Goal: Task Accomplishment & Management: Use online tool/utility

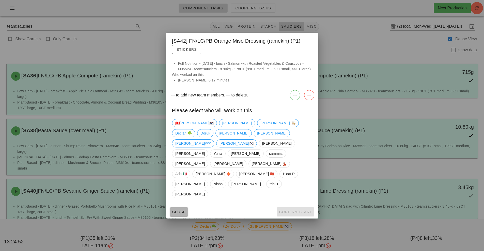
click at [175, 210] on span "Close" at bounding box center [179, 212] width 14 height 4
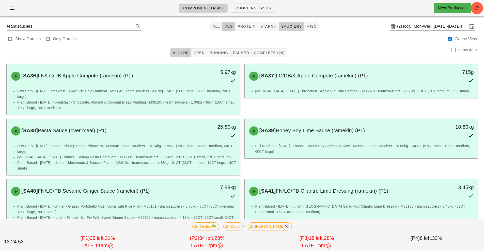
click at [230, 27] on span "veg" at bounding box center [228, 26] width 9 height 4
type input "team:veg"
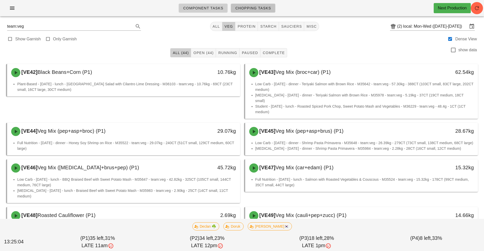
click at [253, 10] on span "Chopping Tasks" at bounding box center [253, 8] width 36 height 4
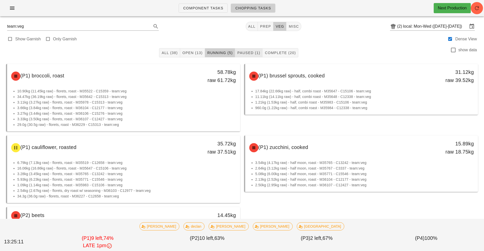
click at [244, 53] on span "Paused (1)" at bounding box center [248, 53] width 23 height 4
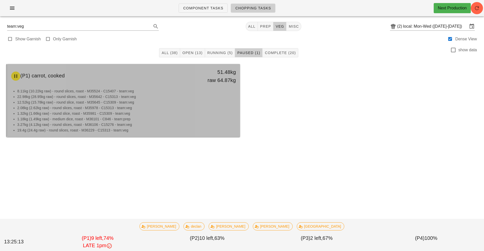
click at [189, 117] on li "1.18kg (1.49kg raw) - medium dice, roast - M36101 - C846 - team:prep" at bounding box center [126, 119] width 219 height 6
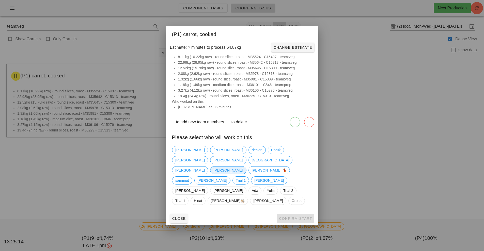
click at [214, 172] on span "Peter" at bounding box center [228, 171] width 29 height 8
click at [290, 217] on span "Confirm Start" at bounding box center [295, 219] width 33 height 4
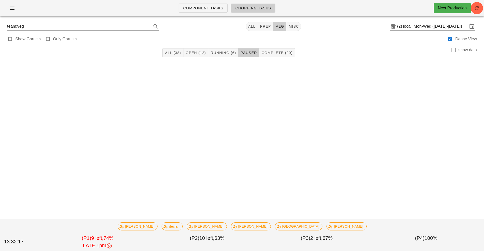
click at [364, 197] on div "Component Tasks Chopping Tasks Next Production team:veg All prep veg misc (2) l…" at bounding box center [242, 125] width 484 height 251
click at [339, 200] on div "Component Tasks Chopping Tasks Next Production team:veg All prep veg misc (2) l…" at bounding box center [242, 125] width 484 height 251
click at [201, 8] on span "Component Tasks" at bounding box center [203, 8] width 40 height 4
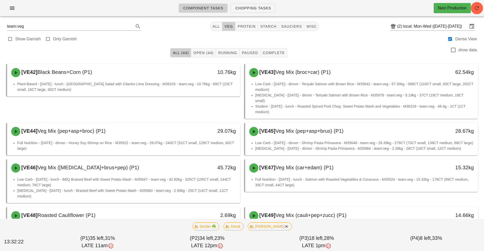
click at [480, 13] on div "Component Tasks Chopping Tasks Next Production" at bounding box center [242, 8] width 484 height 16
click at [478, 9] on icon "button" at bounding box center [477, 8] width 6 height 6
click at [250, 28] on span "protein" at bounding box center [246, 26] width 18 height 4
type input "team:protein"
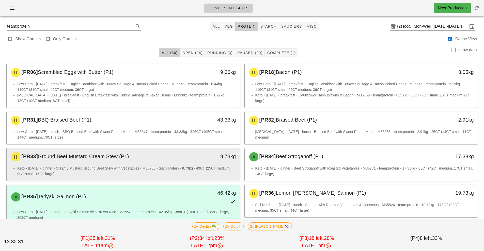
click at [178, 165] on div "[PR33] Ground Beef Mustard Cream Stew (P1) 8.73kg" at bounding box center [123, 156] width 233 height 17
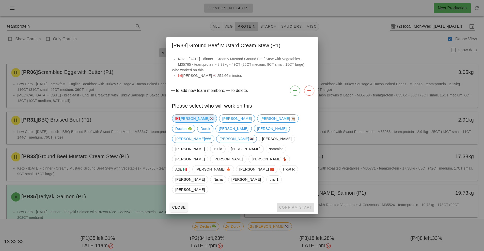
click at [186, 123] on span "🇨🇦[PERSON_NAME]🇰🇷" at bounding box center [194, 119] width 38 height 8
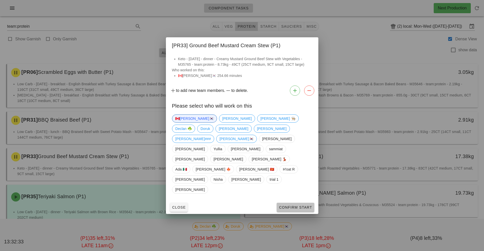
click at [292, 203] on button "Confirm Start" at bounding box center [295, 207] width 37 height 9
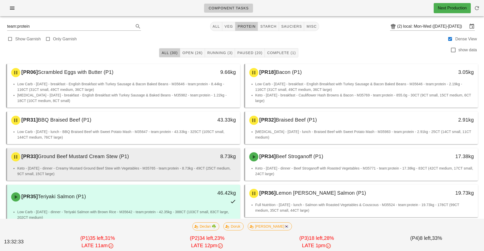
click at [178, 167] on li "Keto - Monday - dinner - Creamy Mustard Ground Beef Stew with Vegetables - M357…" at bounding box center [126, 171] width 219 height 11
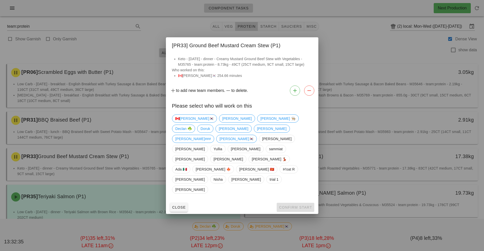
click at [152, 171] on div at bounding box center [242, 125] width 484 height 251
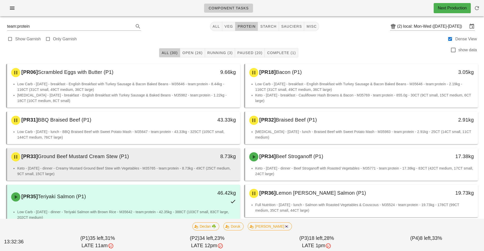
click at [169, 168] on li "Keto - Monday - dinner - Creamy Mustard Ground Beef Stew with Vegetables - M357…" at bounding box center [126, 171] width 219 height 11
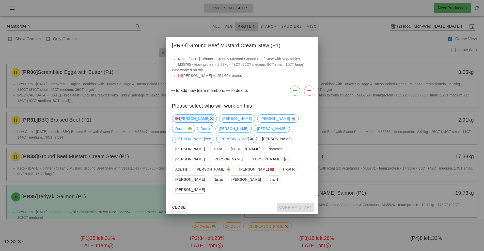
click at [183, 123] on span "🇨🇦[PERSON_NAME]🇰🇷" at bounding box center [194, 119] width 38 height 8
click at [285, 206] on span "Confirm Start" at bounding box center [295, 208] width 33 height 4
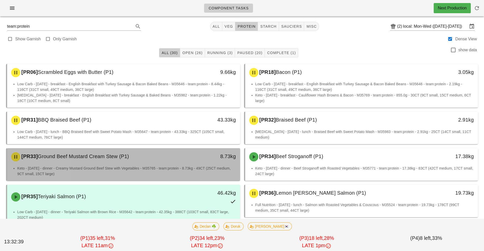
click at [208, 167] on li "Keto - Monday - dinner - Creamy Mustard Ground Beef Stew with Vegetables - M357…" at bounding box center [126, 171] width 219 height 11
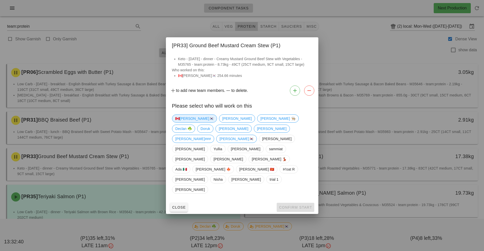
click at [187, 123] on span "🇨🇦[PERSON_NAME]🇰🇷" at bounding box center [194, 119] width 38 height 8
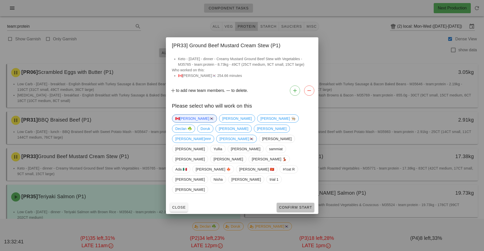
click at [298, 203] on button "Confirm Start" at bounding box center [295, 207] width 37 height 9
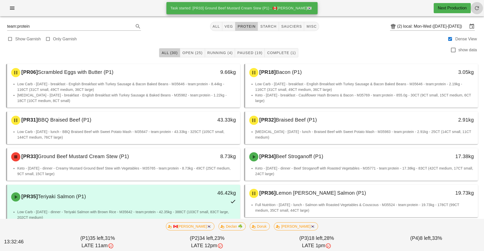
click at [478, 12] on button "button" at bounding box center [477, 8] width 12 height 12
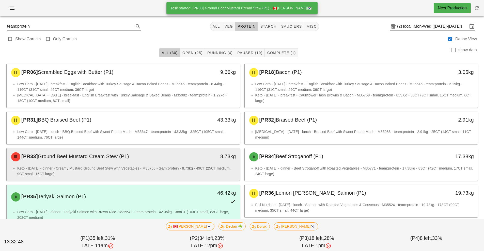
click at [181, 173] on li "Keto - [DATE] - dinner - Creamy Mustard Ground Beef Stew with Vegetables - M357…" at bounding box center [126, 171] width 219 height 11
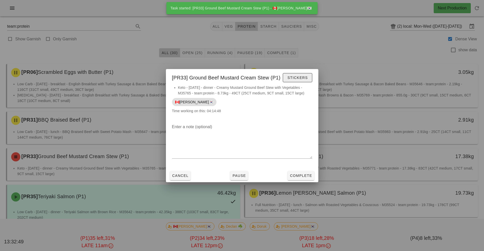
click at [296, 78] on span "Stickers" at bounding box center [297, 78] width 21 height 4
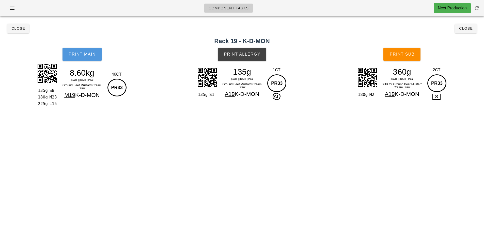
click at [86, 59] on button "Print Main" at bounding box center [82, 54] width 39 height 13
click at [258, 57] on button "Print Allergy" at bounding box center [242, 54] width 49 height 13
click at [411, 54] on span "Print Sub" at bounding box center [402, 54] width 25 height 5
click at [468, 32] on button "Close" at bounding box center [466, 28] width 22 height 9
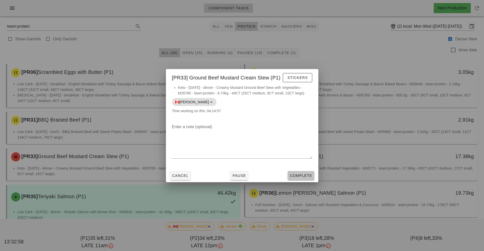
click at [304, 175] on span "Complete" at bounding box center [301, 176] width 22 height 4
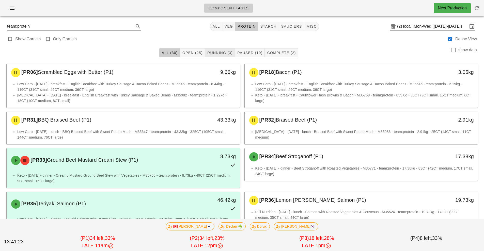
click at [222, 52] on span "Running (3)" at bounding box center [220, 53] width 26 height 4
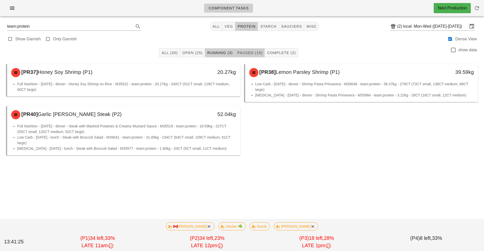
click at [249, 52] on span "Paused (19)" at bounding box center [249, 53] width 25 height 4
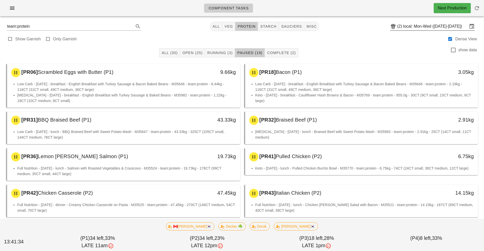
click at [419, 26] on input "local: Mon-Wed ([DATE]-[DATE])" at bounding box center [435, 26] width 65 height 8
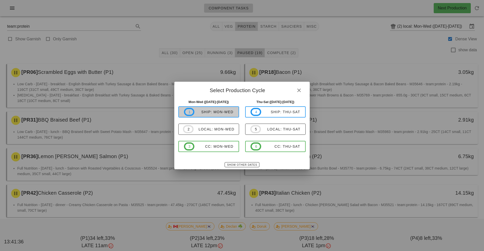
click at [216, 112] on div "ship: Mon-Wed" at bounding box center [213, 112] width 39 height 4
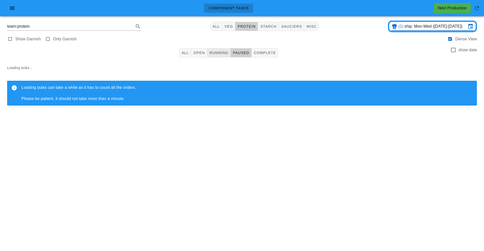
click at [220, 53] on span "Running" at bounding box center [218, 53] width 19 height 4
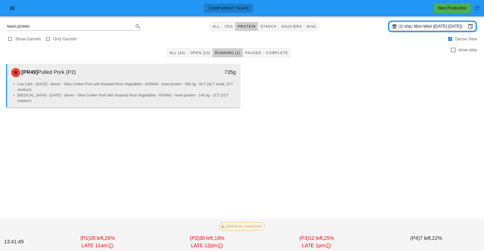
click at [194, 85] on li "Low Carb - Tuesday - dinner - Slow Cooker Pork with Roasted Root Vegetables - M…" at bounding box center [126, 86] width 219 height 11
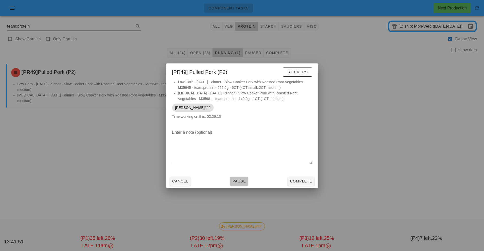
click at [240, 181] on span "Pause" at bounding box center [239, 181] width 14 height 4
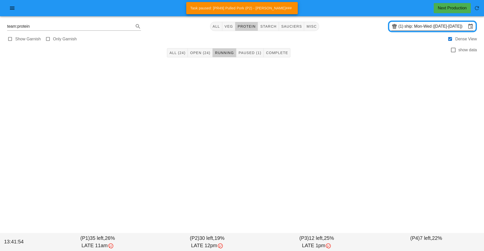
click at [417, 27] on input "ship: Mon-Wed (Sep 15-Sep 17)" at bounding box center [436, 26] width 62 height 8
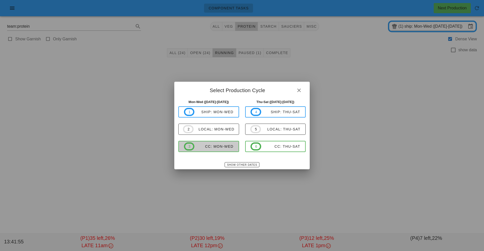
click at [213, 147] on div "CC: Mon-Wed" at bounding box center [213, 147] width 39 height 4
type input "CC: Mon-Wed ([DATE]-[DATE])"
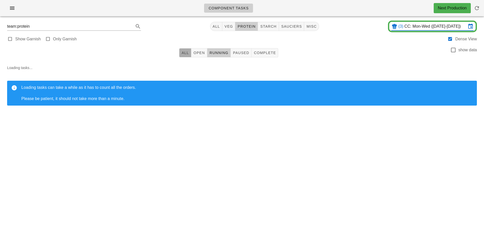
click at [186, 54] on span "All" at bounding box center [186, 53] width 8 height 4
click at [213, 29] on button "All" at bounding box center [216, 26] width 12 height 9
click at [422, 27] on input "CC: Mon-Wed ([DATE]-[DATE])" at bounding box center [436, 26] width 62 height 8
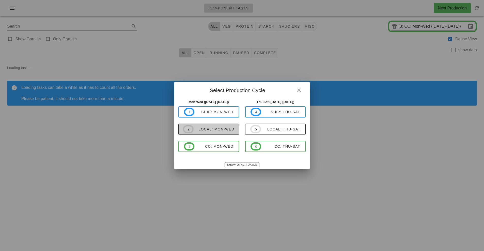
click at [216, 134] on button "2 local: Mon-Wed" at bounding box center [208, 129] width 61 height 11
type input "local: Mon-Wed ([DATE]-[DATE])"
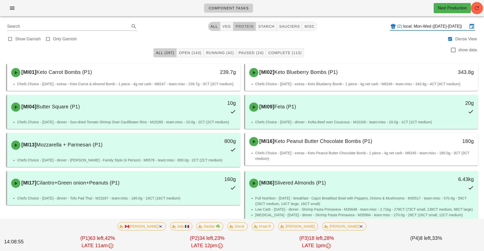
click at [243, 28] on span "protein" at bounding box center [244, 26] width 18 height 4
type input "team:protein"
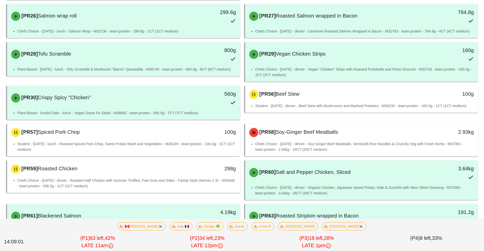
scroll to position [1244, 0]
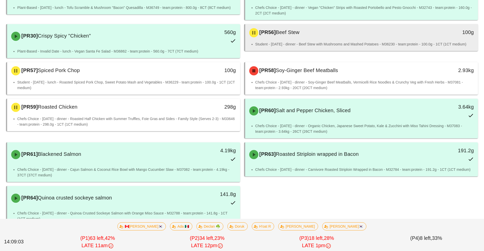
click at [327, 26] on div "[PR56] Beef Stew" at bounding box center [332, 32] width 173 height 15
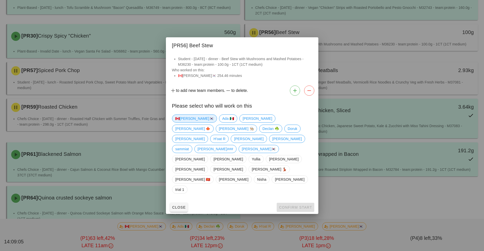
click at [183, 123] on span "🇨🇦[PERSON_NAME]🇰🇷" at bounding box center [194, 119] width 38 height 8
click at [299, 206] on span "Confirm Start" at bounding box center [295, 208] width 33 height 4
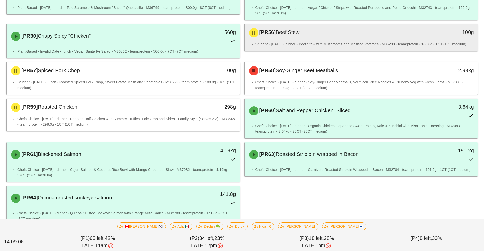
click at [309, 41] on li "Student - [DATE] - dinner - Beef Stew with Mushrooms and Mashed Potatoes - M362…" at bounding box center [364, 44] width 219 height 6
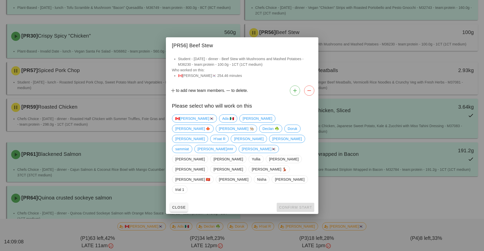
click at [363, 37] on div at bounding box center [242, 125] width 484 height 251
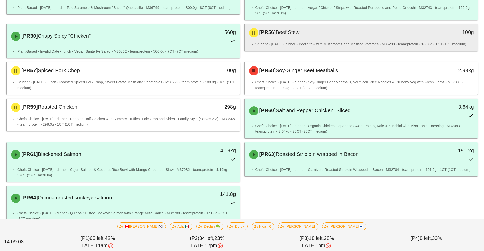
click at [345, 41] on li "Student - [DATE] - dinner - Beef Stew with Mushrooms and Mashed Potatoes - M362…" at bounding box center [364, 44] width 219 height 6
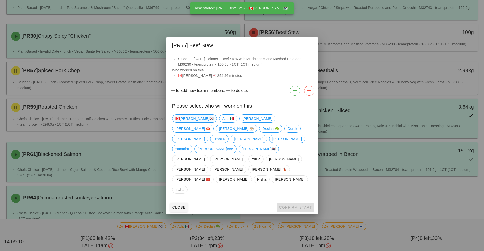
click at [187, 123] on span "🇨🇦[PERSON_NAME]🇰🇷" at bounding box center [194, 119] width 38 height 8
click at [293, 203] on button "Confirm Start" at bounding box center [295, 207] width 37 height 9
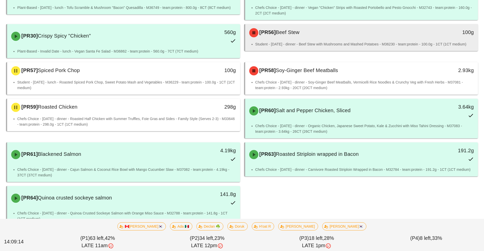
click at [330, 41] on li "Student - [DATE] - dinner - Beef Stew with Mushrooms and Mashed Potatoes - M362…" at bounding box center [364, 44] width 219 height 6
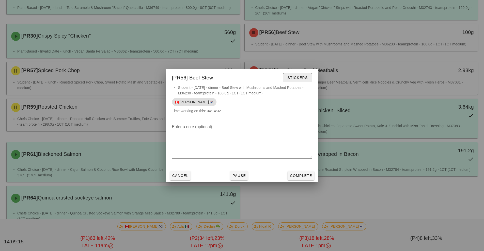
click at [301, 77] on span "Stickers" at bounding box center [297, 78] width 21 height 4
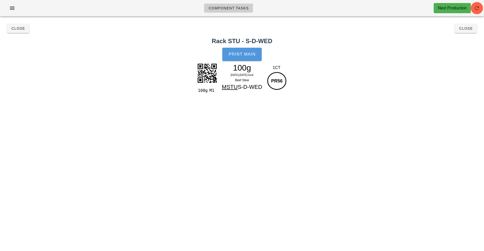
click at [244, 59] on button "Print Main" at bounding box center [241, 54] width 39 height 13
click at [469, 28] on span "Close" at bounding box center [466, 28] width 14 height 4
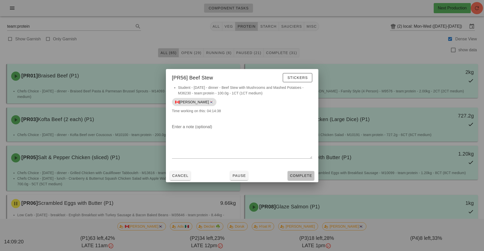
click at [309, 175] on span "Complete" at bounding box center [301, 176] width 22 height 4
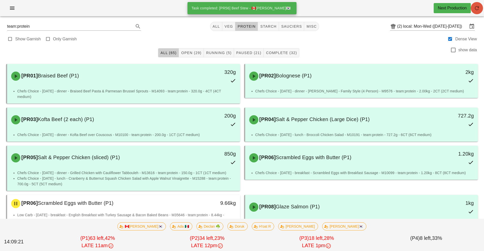
click at [476, 13] on button "button" at bounding box center [477, 8] width 12 height 12
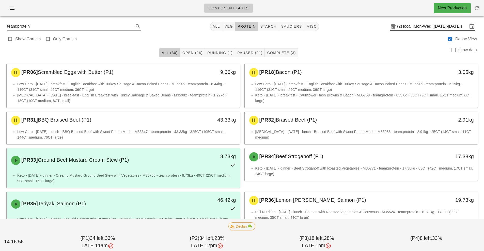
click at [413, 28] on input "local: Mon-Wed ([DATE]-[DATE])" at bounding box center [435, 26] width 65 height 8
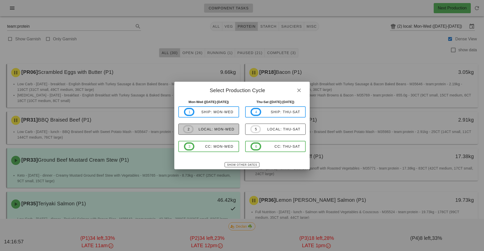
click at [223, 131] on div "local: Mon-Wed" at bounding box center [214, 129] width 41 height 4
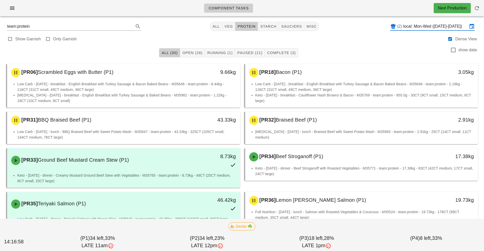
click at [416, 27] on input "local: Mon-Wed ([DATE]-[DATE])" at bounding box center [435, 26] width 65 height 8
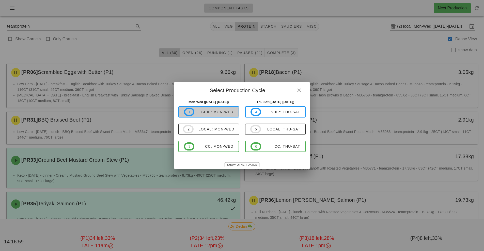
click at [219, 113] on div "ship: Mon-Wed" at bounding box center [213, 112] width 39 height 4
type input "ship: Mon-Wed (Sep 15-Sep 17)"
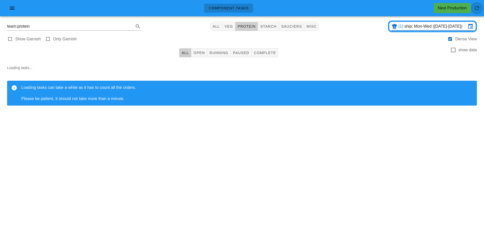
click at [477, 12] on button "button" at bounding box center [477, 8] width 12 height 12
click at [416, 28] on input "ship: Mon-Wed ([DATE]-[DATE])" at bounding box center [436, 26] width 62 height 8
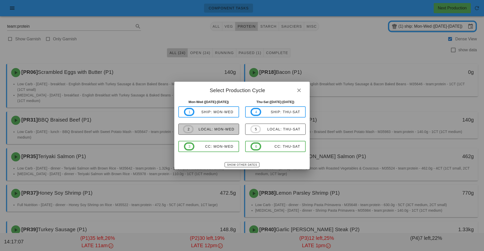
click at [225, 130] on div "local: Mon-Wed" at bounding box center [214, 129] width 41 height 4
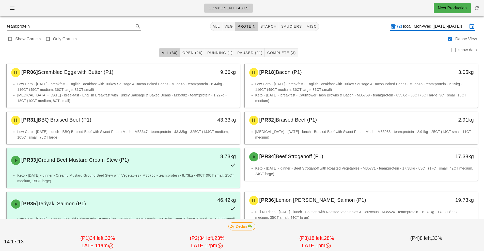
click at [424, 27] on input "local: Mon-Wed ([DATE]-[DATE])" at bounding box center [435, 26] width 65 height 8
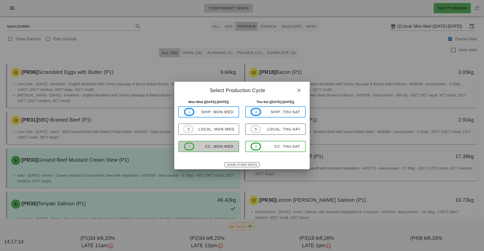
click at [219, 150] on span "3 CC: Mon-Wed" at bounding box center [209, 147] width 50 height 8
type input "CC: Mon-Wed ([DATE]-[DATE])"
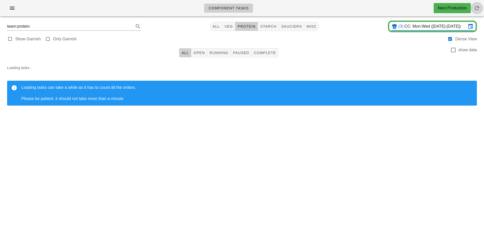
click at [481, 12] on button "button" at bounding box center [477, 8] width 12 height 12
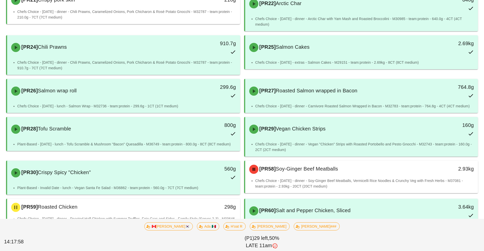
scroll to position [493, 0]
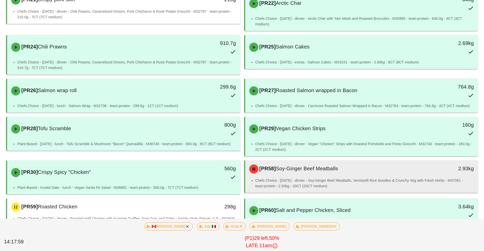
click at [353, 183] on li "Chefs Choice - [DATE] - dinner - Soy-Ginger Beef Meatballs, Vermicelli Rice Noo…" at bounding box center [364, 183] width 219 height 11
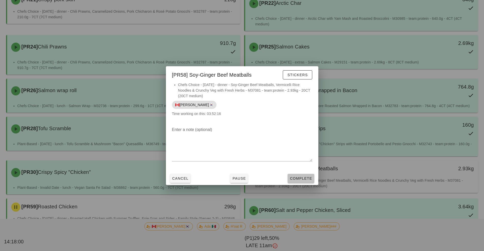
click at [298, 182] on button "Complete" at bounding box center [301, 178] width 26 height 9
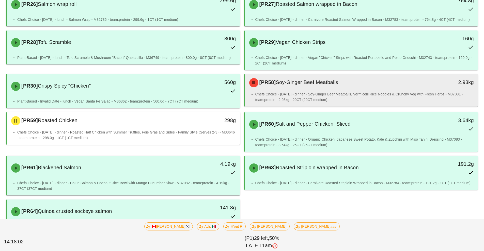
scroll to position [580, 0]
click at [378, 100] on li "Chefs Choice - [DATE] - dinner - Soy-Ginger Beef Meatballs, Vermicelli Rice Noo…" at bounding box center [364, 96] width 219 height 11
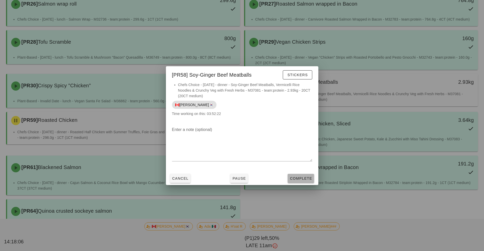
click at [310, 183] on button "Complete" at bounding box center [301, 178] width 26 height 9
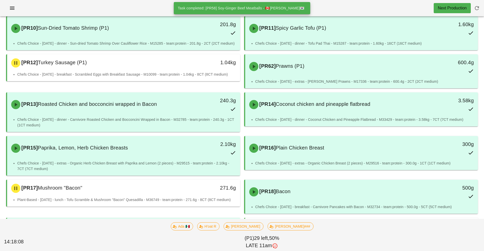
scroll to position [216, 0]
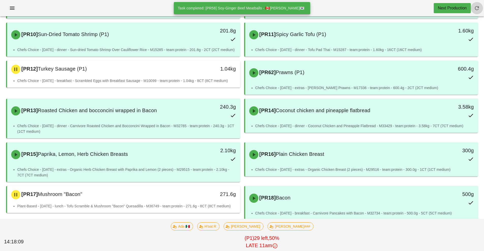
click at [479, 7] on icon "button" at bounding box center [477, 8] width 6 height 6
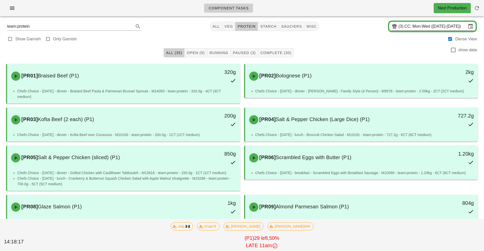
click at [422, 24] on input "CC: Mon-Wed ([DATE]-[DATE])" at bounding box center [436, 26] width 62 height 8
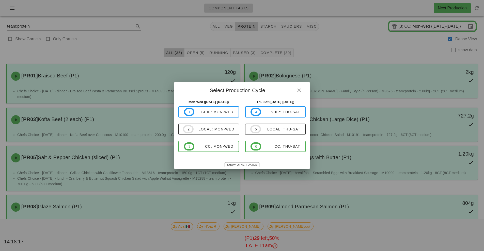
click at [410, 28] on div at bounding box center [242, 125] width 484 height 251
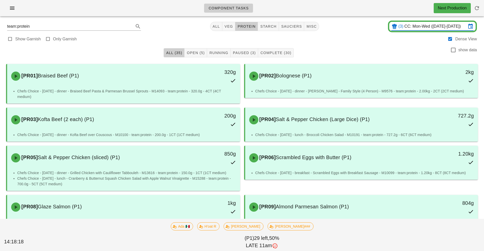
click at [415, 28] on input "CC: Mon-Wed ([DATE]-[DATE])" at bounding box center [436, 26] width 62 height 8
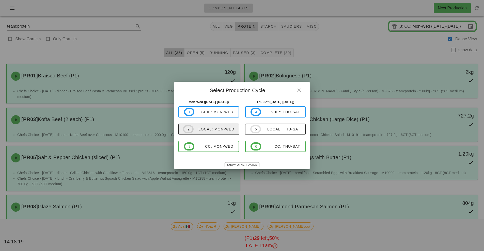
click at [223, 129] on div "local: Mon-Wed" at bounding box center [214, 129] width 41 height 4
type input "local: Mon-Wed ([DATE]-[DATE])"
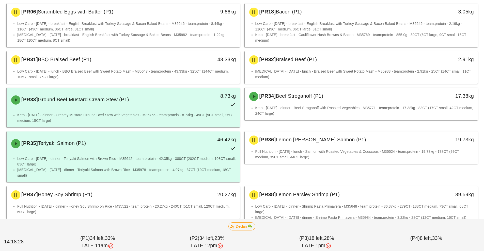
scroll to position [62, 0]
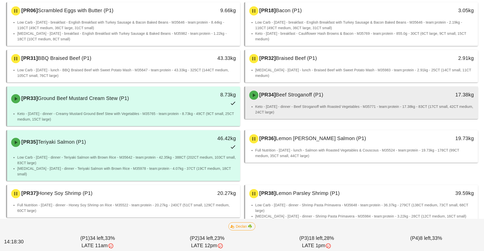
click at [352, 105] on li "Keto - [DATE] - dinner - Beef Stroganoff with Roasted Vegetables - M35771 - tea…" at bounding box center [364, 109] width 219 height 11
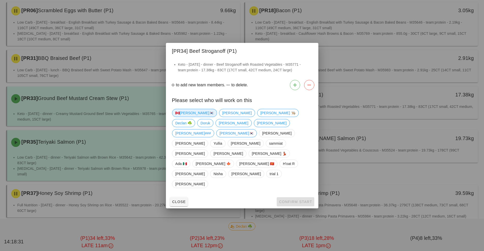
click at [186, 117] on span "🇨🇦[PERSON_NAME]🇰🇷" at bounding box center [194, 113] width 38 height 8
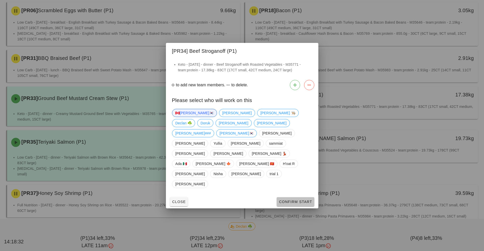
click at [300, 200] on span "Confirm Start" at bounding box center [295, 202] width 33 height 4
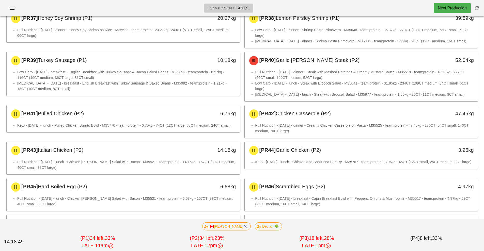
scroll to position [232, 0]
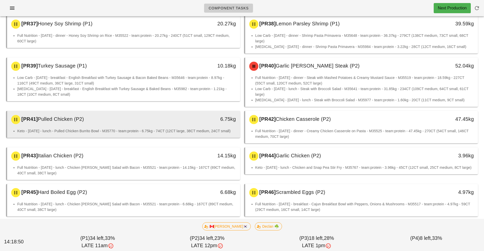
click at [175, 122] on div "[PR41] Pulled Chicken (P2) 6.75kg" at bounding box center [123, 119] width 233 height 17
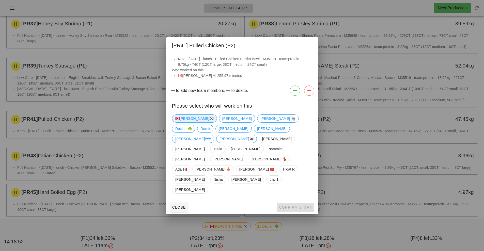
click at [183, 123] on span "🇨🇦[PERSON_NAME]🇰🇷" at bounding box center [194, 119] width 38 height 8
click at [299, 203] on button "Confirm Start" at bounding box center [295, 207] width 37 height 9
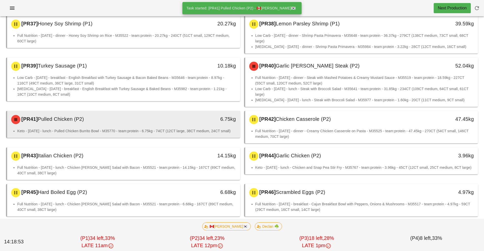
click at [163, 128] on li "Keto - [DATE] - lunch - Pulled Chicken Burrito Bowl - M35770 - team:protein - 6…" at bounding box center [126, 131] width 219 height 6
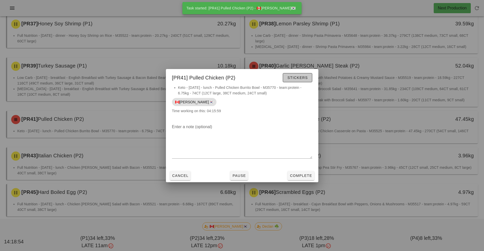
click at [304, 80] on span "Stickers" at bounding box center [297, 78] width 21 height 4
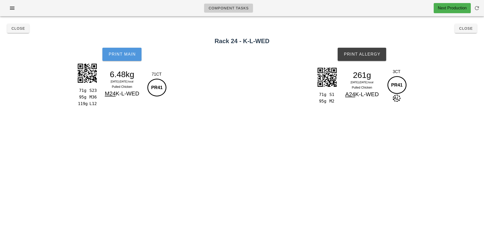
click at [128, 53] on span "Print Main" at bounding box center [121, 54] width 27 height 5
click at [367, 57] on button "Print Allergy" at bounding box center [362, 54] width 49 height 13
click at [468, 32] on button "Close" at bounding box center [466, 28] width 22 height 9
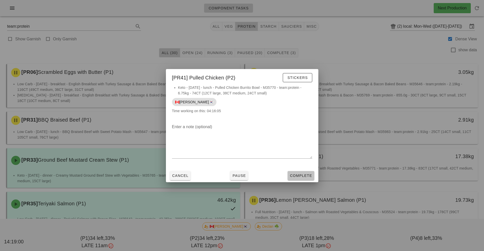
click at [308, 176] on span "Complete" at bounding box center [301, 176] width 22 height 4
